Goal: Information Seeking & Learning: Learn about a topic

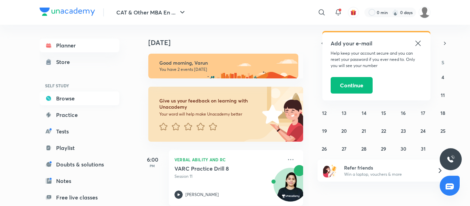
click at [66, 104] on link "Browse" at bounding box center [80, 99] width 80 height 14
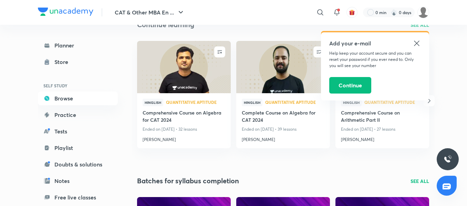
scroll to position [83, 0]
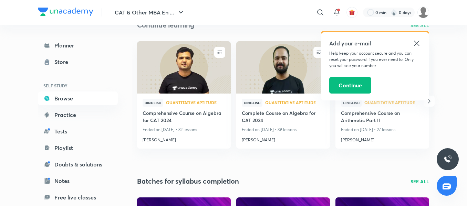
click at [419, 44] on icon at bounding box center [416, 43] width 8 height 8
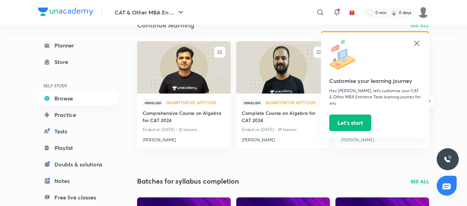
click at [280, 123] on h4 "Complete Course on Algebra for CAT 2024" at bounding box center [283, 117] width 83 height 16
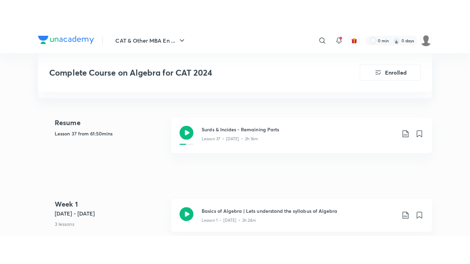
scroll to position [178, 0]
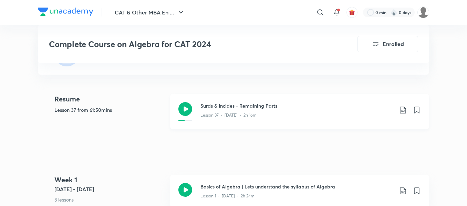
click at [262, 113] on div "Lesson 37 • May 29 • 2h 16m" at bounding box center [296, 113] width 193 height 9
